Goal: Find specific page/section: Find specific page/section

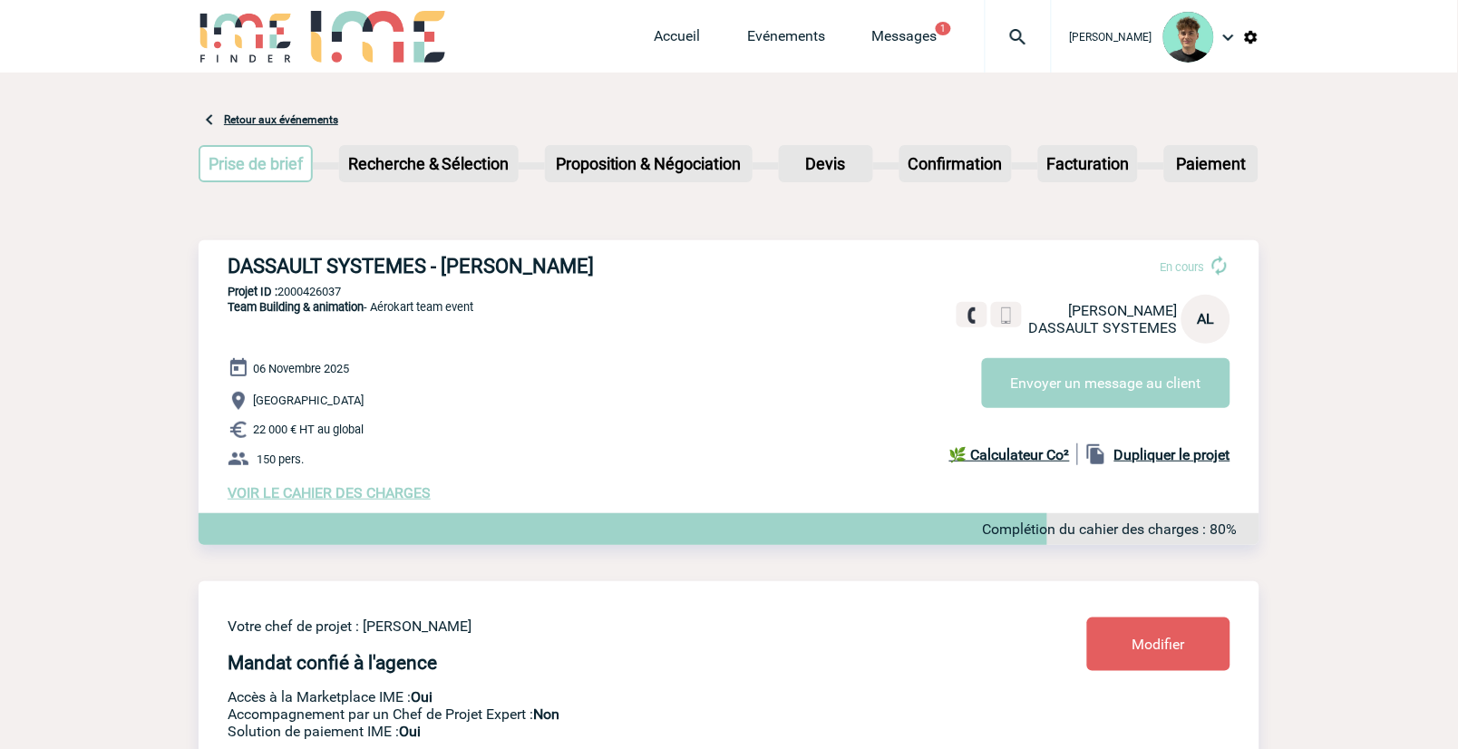
click at [1045, 46] on img at bounding box center [1018, 37] width 65 height 22
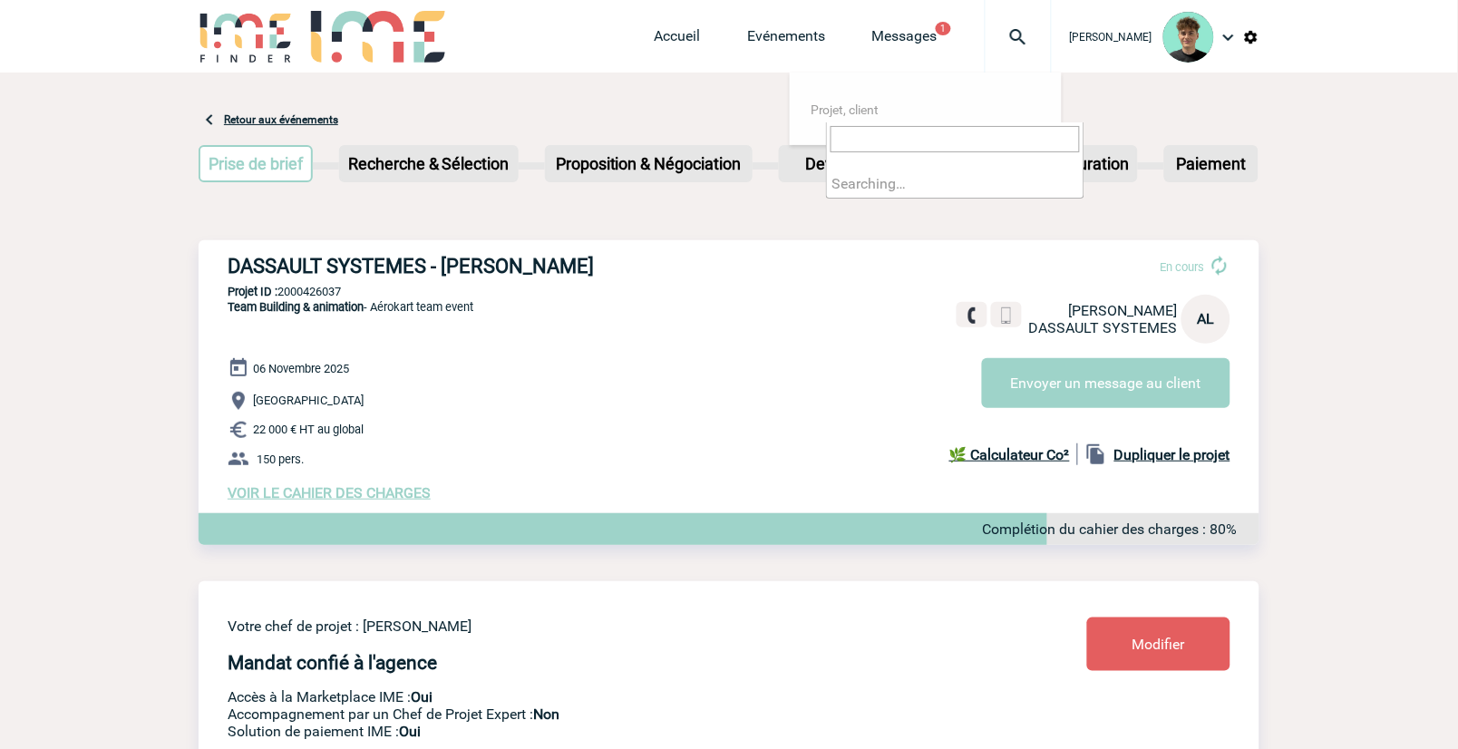
type input "2000423844"
click at [1030, 39] on img at bounding box center [1018, 37] width 65 height 22
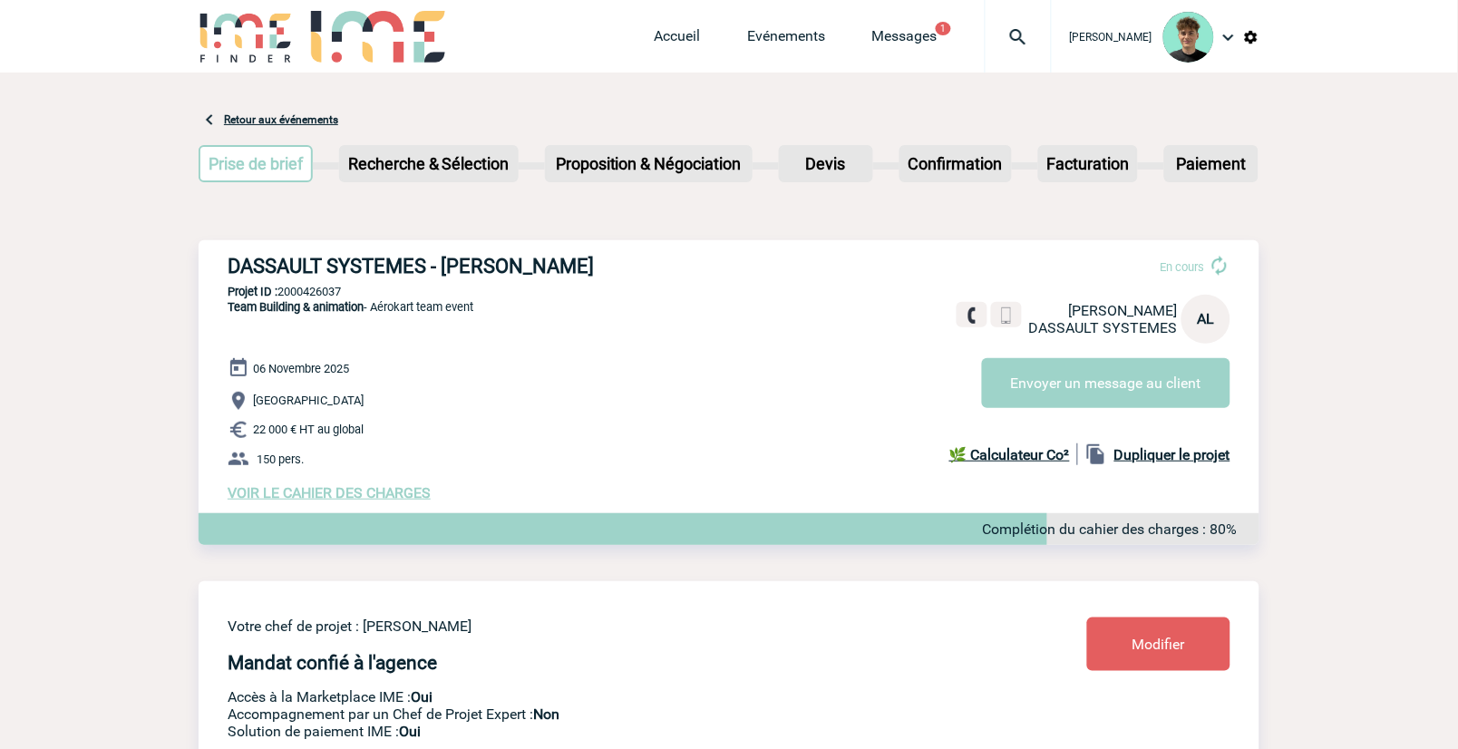
click at [1038, 32] on img at bounding box center [1018, 37] width 65 height 22
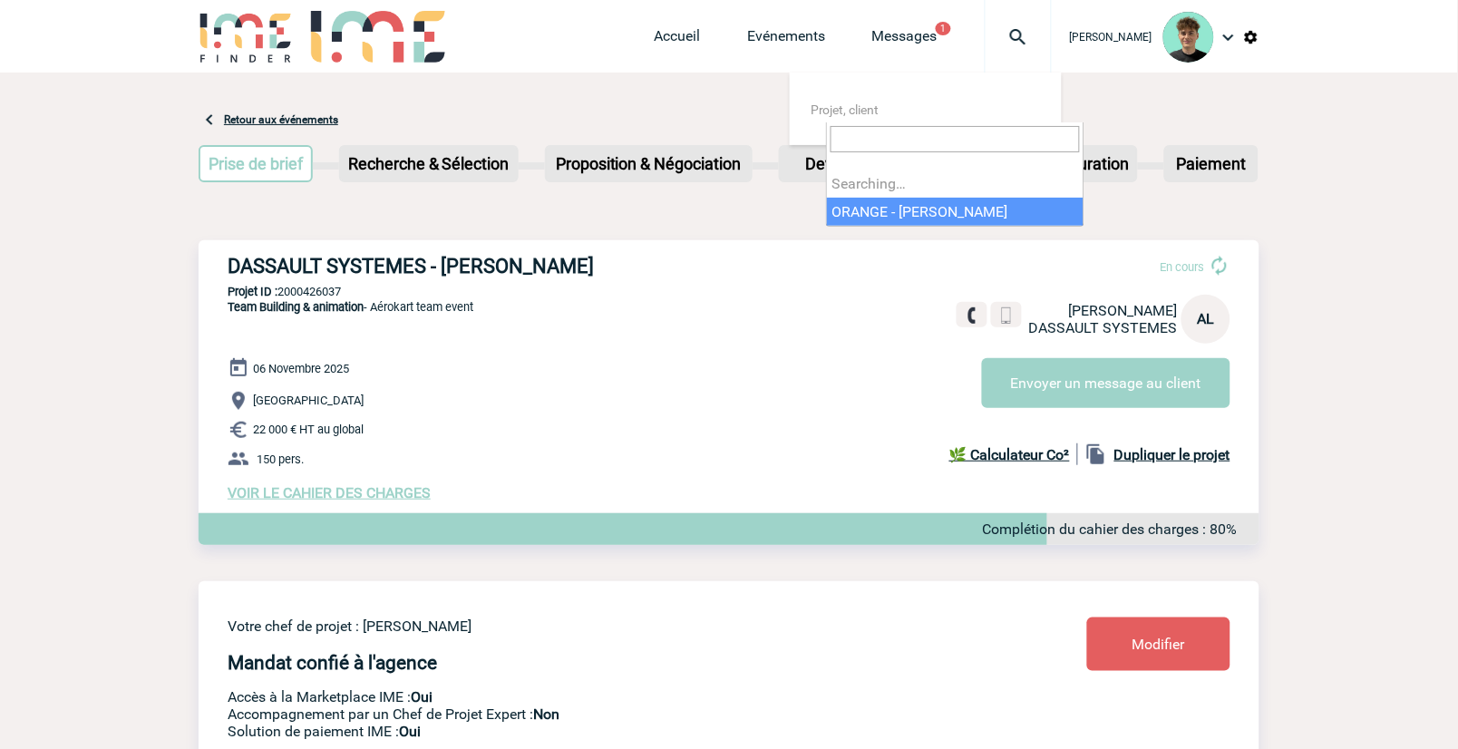
select select "23345"
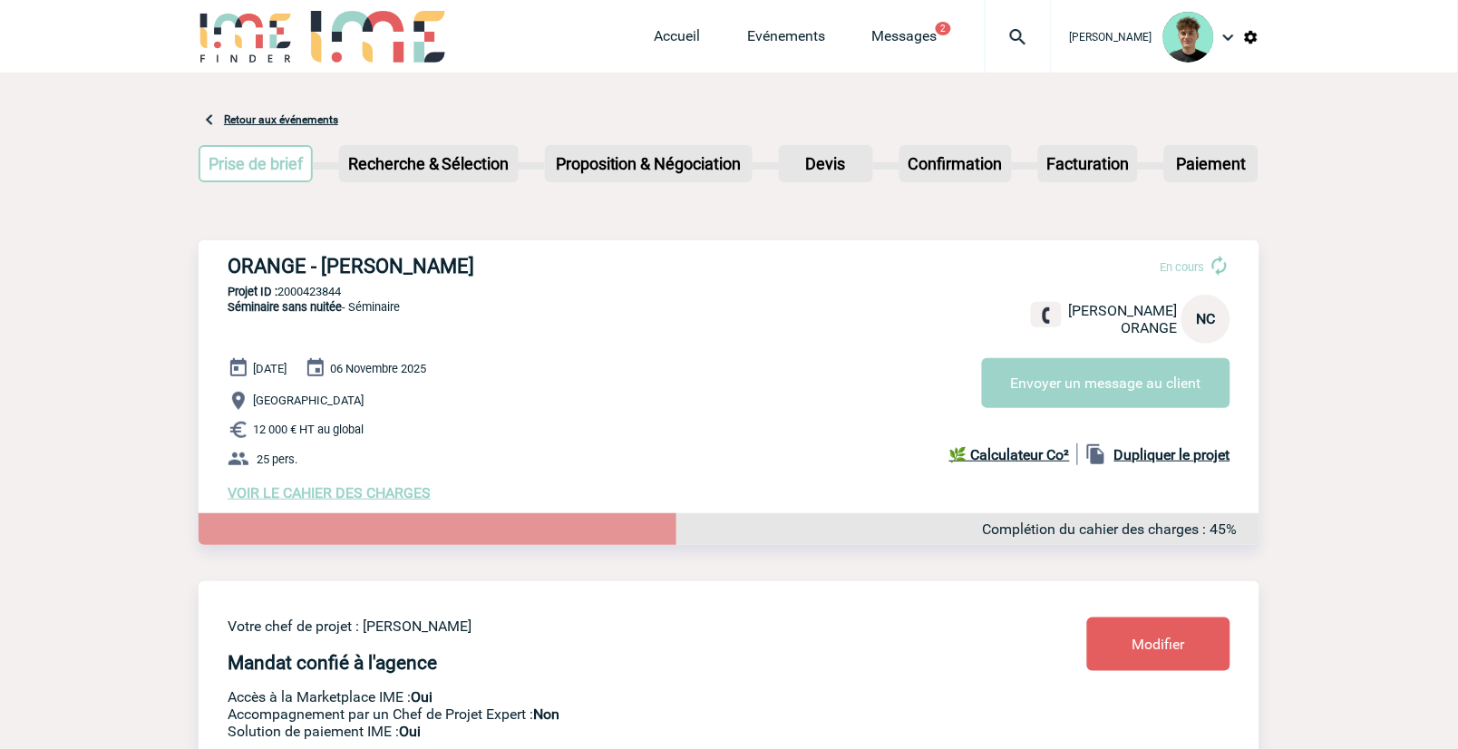
click at [445, 267] on h3 "ORANGE - Nicolas CLOUET" at bounding box center [500, 266] width 544 height 23
drag, startPoint x: 445, startPoint y: 267, endPoint x: 250, endPoint y: 248, distance: 195.9
click at [250, 248] on div "ORANGE - Nicolas CLOUET En cours Nicolas CLOUET ORANGE NC Envoyer un message au…" at bounding box center [729, 378] width 1061 height 276
copy h3 "ORANGE - Nicolas CLOUET"
